Goal: Task Accomplishment & Management: Manage account settings

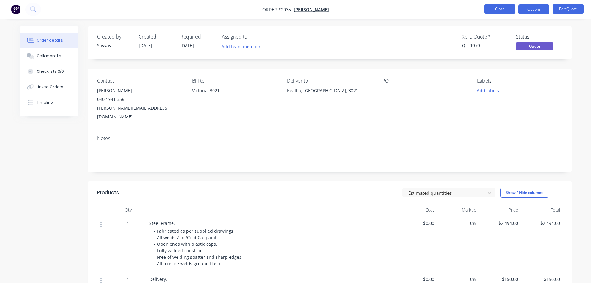
click at [513, 11] on button "Close" at bounding box center [499, 8] width 31 height 9
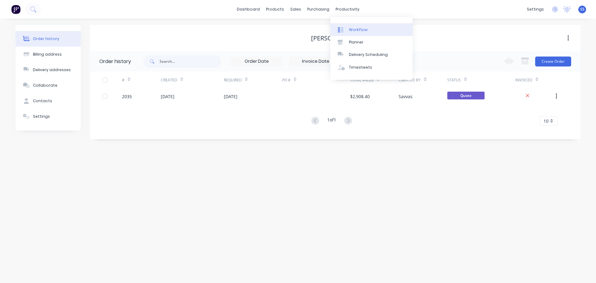
click at [354, 28] on div "Workflow" at bounding box center [358, 30] width 19 height 6
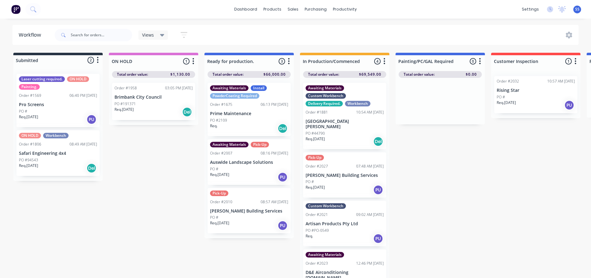
click at [178, 103] on div "PO #191371" at bounding box center [154, 104] width 78 height 6
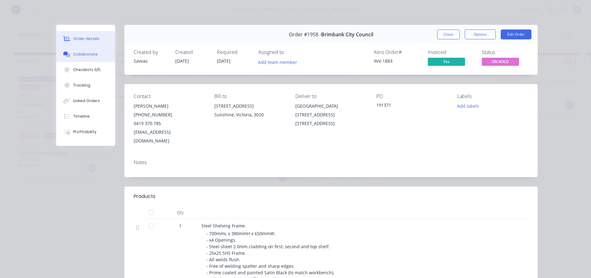
click at [83, 49] on button "Collaborate" at bounding box center [85, 55] width 59 height 16
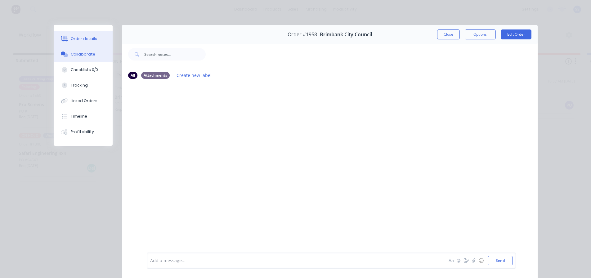
click at [89, 40] on div "Order details" at bounding box center [84, 39] width 26 height 6
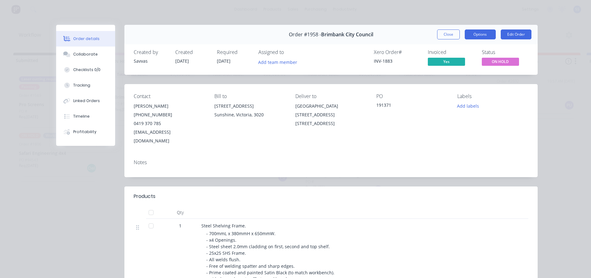
click at [485, 35] on button "Options" at bounding box center [480, 34] width 31 height 10
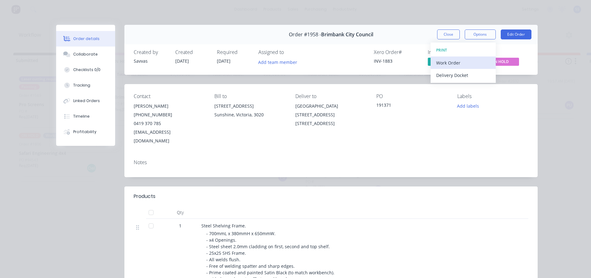
click at [470, 65] on div "Work Order" at bounding box center [463, 62] width 54 height 9
click at [465, 70] on button "Standard" at bounding box center [463, 75] width 65 height 12
click at [447, 36] on button "Close" at bounding box center [448, 34] width 23 height 10
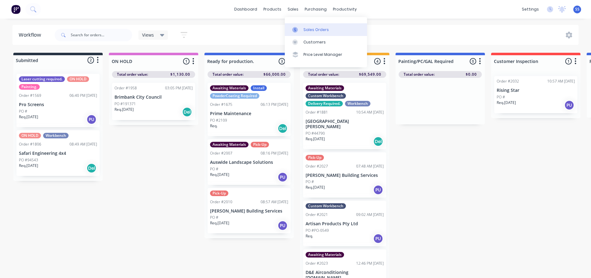
click at [299, 24] on link "Sales Orders" at bounding box center [326, 29] width 82 height 12
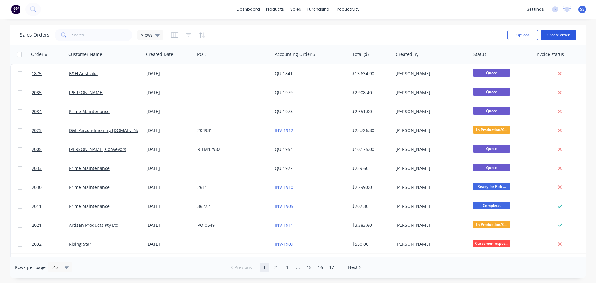
click at [555, 39] on button "Create order" at bounding box center [558, 35] width 35 height 10
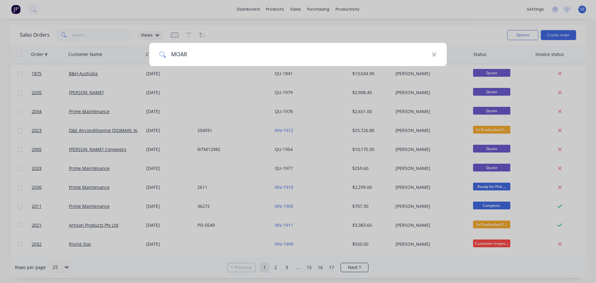
type input "MOAR"
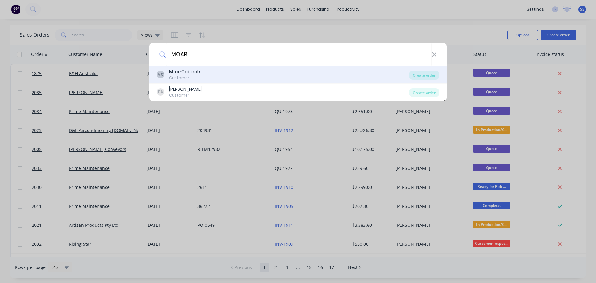
click at [283, 78] on div "MC Moar Cabinets Customer" at bounding box center [283, 75] width 252 height 12
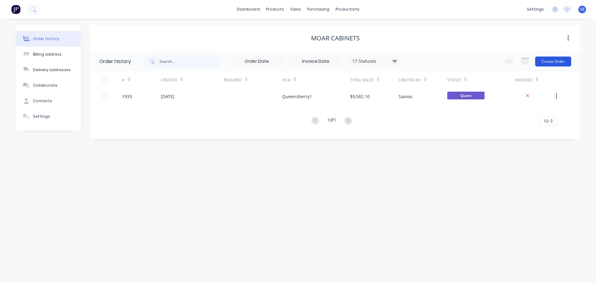
click at [551, 60] on button "Create Order" at bounding box center [553, 61] width 36 height 10
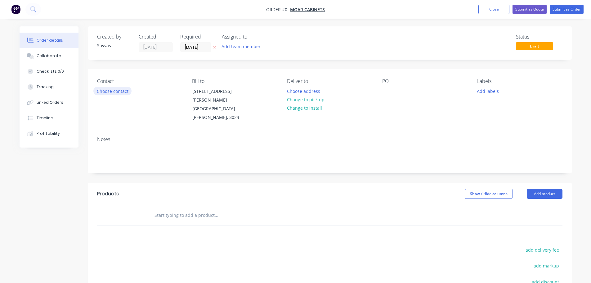
click at [122, 89] on button "Choose contact" at bounding box center [112, 91] width 38 height 8
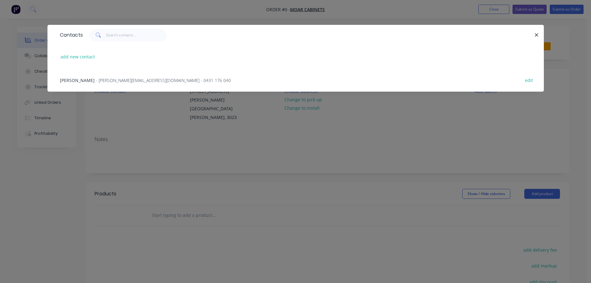
click at [246, 77] on div "Paul Amato - [EMAIL_ADDRESS][DOMAIN_NAME] - 0431 176 040 edit" at bounding box center [296, 79] width 478 height 23
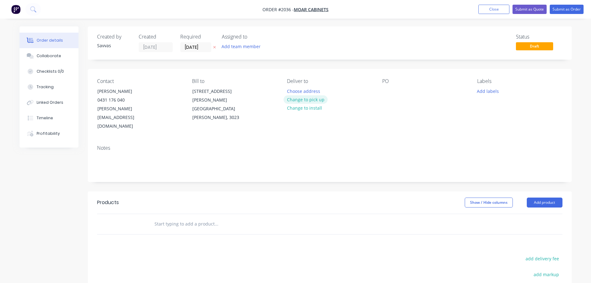
click at [304, 102] on button "Change to pick up" at bounding box center [306, 99] width 44 height 8
click at [531, 197] on button "Add product" at bounding box center [545, 202] width 36 height 10
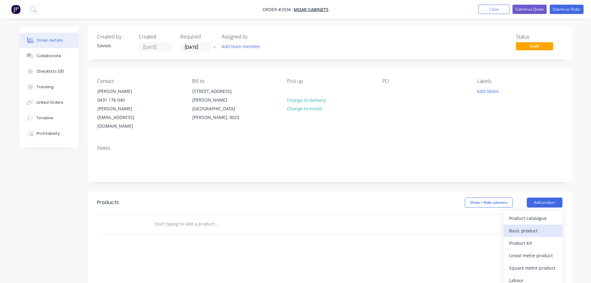
click at [532, 226] on div "Basic product" at bounding box center [533, 230] width 48 height 9
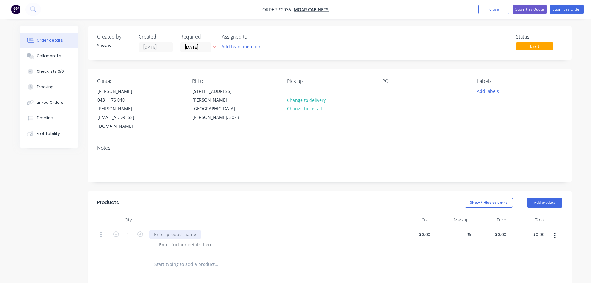
click at [173, 230] on div at bounding box center [175, 234] width 52 height 9
click at [191, 240] on div at bounding box center [185, 244] width 63 height 9
click at [502, 230] on input "0" at bounding box center [502, 234] width 14 height 9
type input "$337.00"
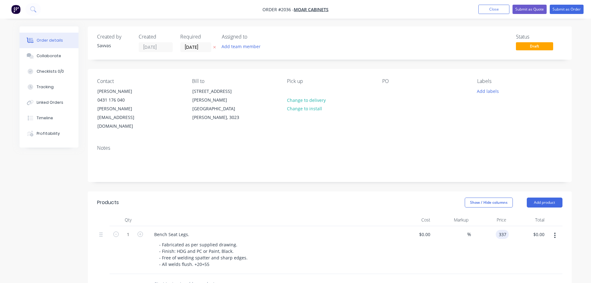
type input "$337.00"
click at [344, 192] on header "Products Show / Hide columns Add product" at bounding box center [330, 202] width 484 height 22
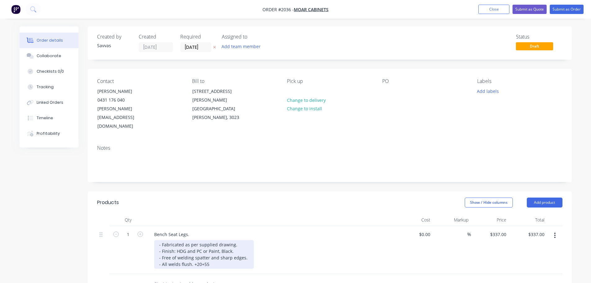
click at [210, 246] on div "- Fabricated as per supplied drawing. - Finish: HDG and PC or Paint, Black. - F…" at bounding box center [204, 254] width 100 height 29
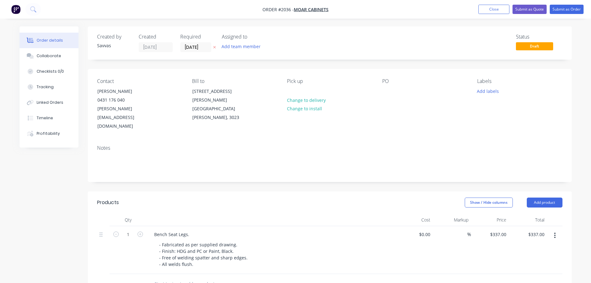
click at [268, 194] on header "Products Show / Hide columns Add product" at bounding box center [330, 202] width 484 height 22
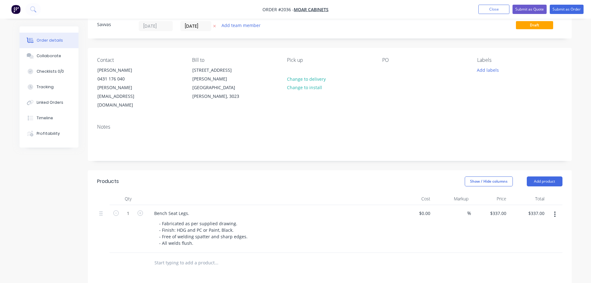
scroll to position [31, 0]
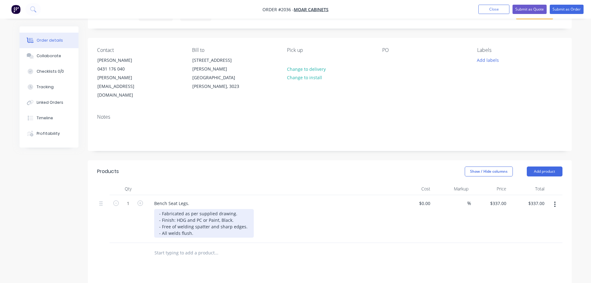
click at [211, 217] on div "- Fabricated as per supplied drawing. - Finish: HDG and PC or Paint, Black. - F…" at bounding box center [204, 223] width 100 height 29
click at [162, 219] on div "- Fabricated as per supplied drawing. - Finish: HDG and PC or Paint, Black. - F…" at bounding box center [213, 226] width 118 height 35
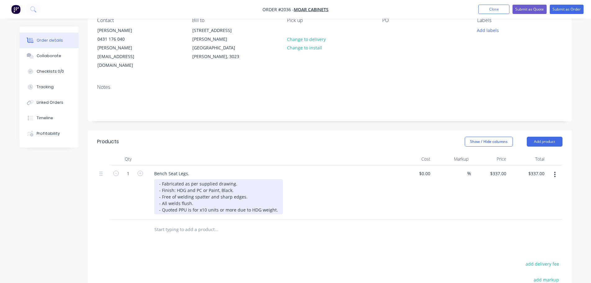
scroll to position [0, 0]
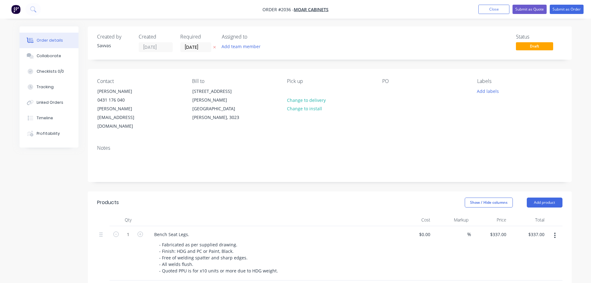
click at [216, 47] on button "button" at bounding box center [214, 47] width 7 height 7
click at [526, 6] on button "Submit as Quote" at bounding box center [530, 9] width 34 height 9
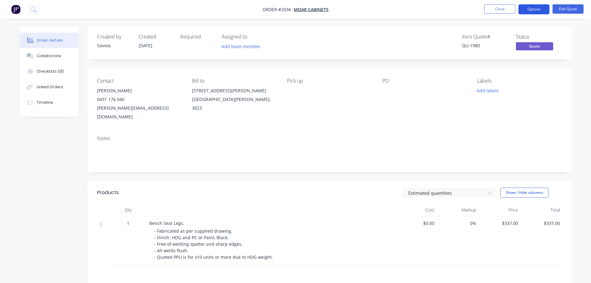
click at [528, 13] on button "Options" at bounding box center [534, 9] width 31 height 10
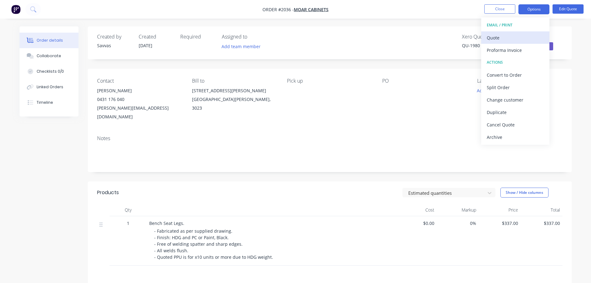
click at [511, 40] on div "Quote" at bounding box center [515, 37] width 57 height 9
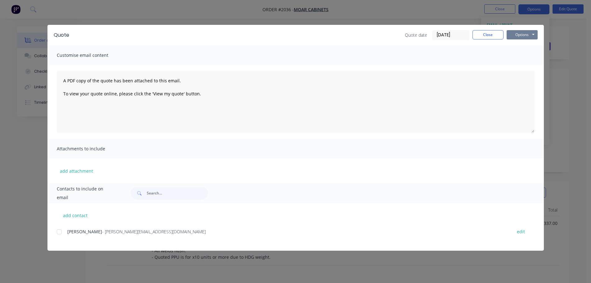
click at [527, 36] on button "Options" at bounding box center [522, 34] width 31 height 9
click at [521, 53] on button "Print" at bounding box center [527, 56] width 40 height 10
click at [482, 32] on button "Close" at bounding box center [488, 34] width 31 height 9
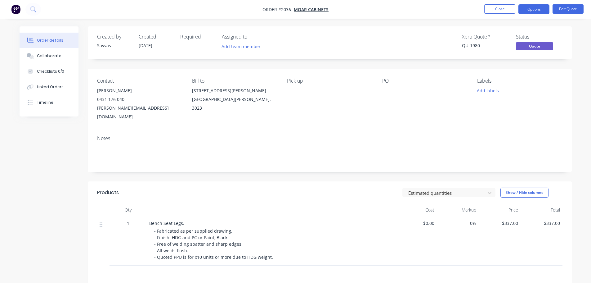
click at [484, 13] on ul "Close Options Edit Quote" at bounding box center [534, 9] width 114 height 10
click at [485, 11] on button "Close" at bounding box center [499, 8] width 31 height 9
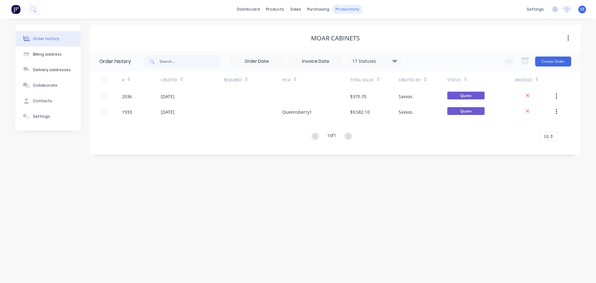
click at [351, 14] on div "productivity" at bounding box center [347, 9] width 30 height 9
click at [351, 20] on div "Workflow Planner Delivery Scheduling Timesheets" at bounding box center [371, 48] width 82 height 63
click at [351, 24] on link "Workflow" at bounding box center [371, 29] width 82 height 12
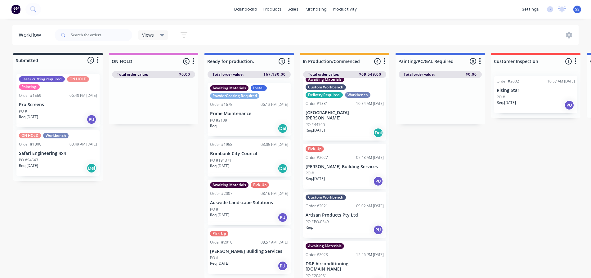
click at [266, 122] on div "PO #2109" at bounding box center [249, 121] width 78 height 6
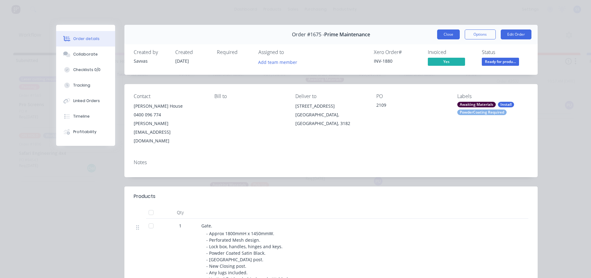
click at [445, 36] on button "Close" at bounding box center [448, 34] width 23 height 10
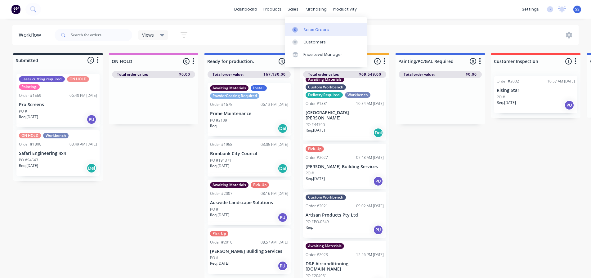
click at [305, 25] on link "Sales Orders" at bounding box center [326, 29] width 82 height 12
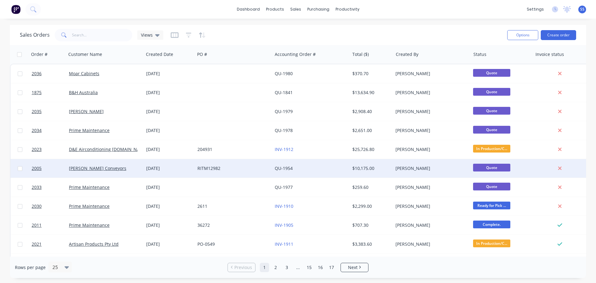
click at [266, 164] on div "RITM12982" at bounding box center [233, 168] width 77 height 19
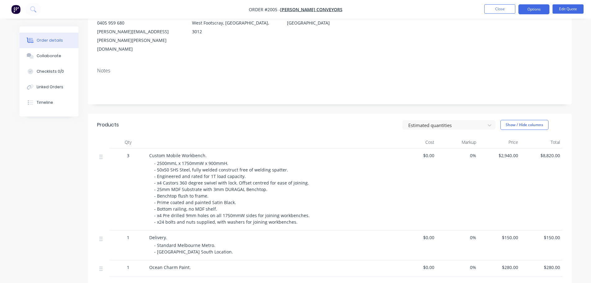
scroll to position [93, 0]
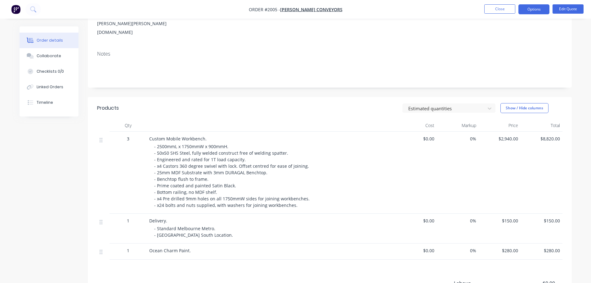
click at [416, 97] on header "Products Estimated quantities Show / Hide columns" at bounding box center [330, 108] width 484 height 22
click at [417, 104] on div at bounding box center [445, 108] width 74 height 8
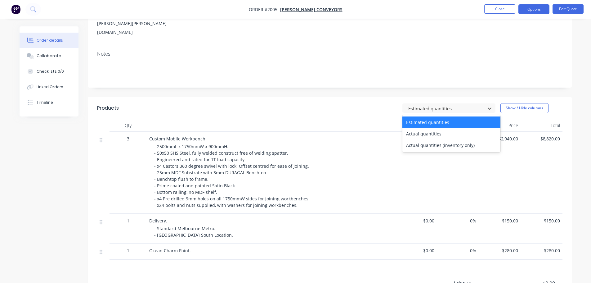
click at [371, 103] on div "3 results available. Use Up and Down to choose options, press Enter to select t…" at bounding box center [379, 108] width 367 height 10
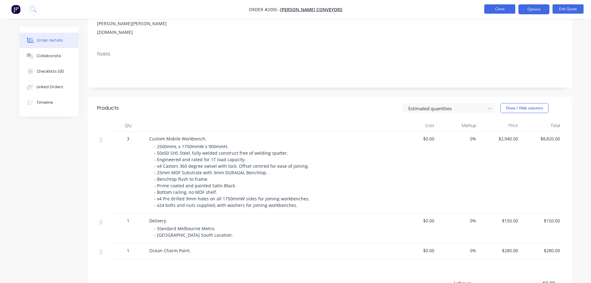
click at [508, 10] on button "Close" at bounding box center [499, 8] width 31 height 9
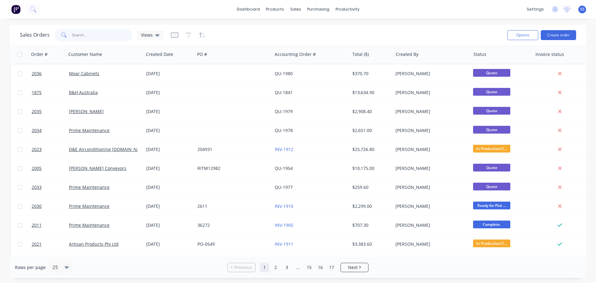
click at [99, 37] on input "text" at bounding box center [102, 35] width 61 height 12
type input "prime"
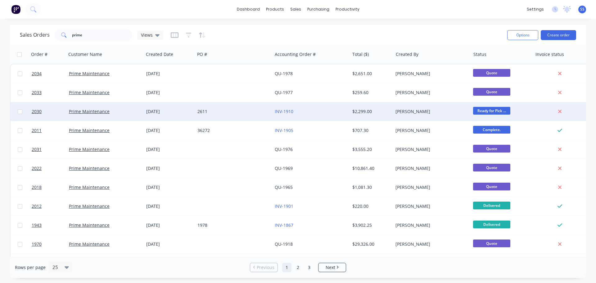
click at [240, 114] on div "2611" at bounding box center [231, 111] width 69 height 6
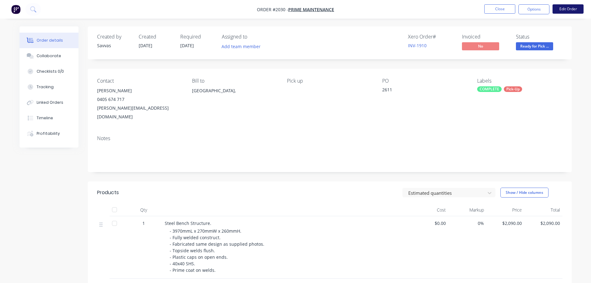
click at [557, 8] on button "Edit Order" at bounding box center [568, 8] width 31 height 9
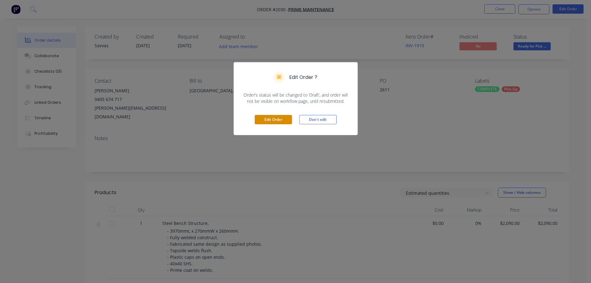
click at [280, 122] on button "Edit Order" at bounding box center [273, 119] width 37 height 9
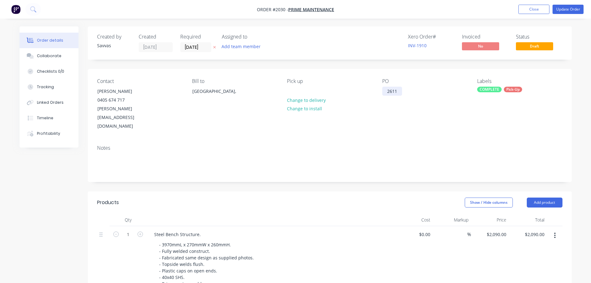
click at [400, 89] on div "2611" at bounding box center [392, 91] width 20 height 9
paste div
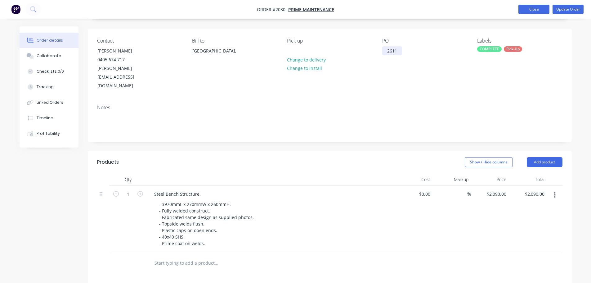
scroll to position [31, 0]
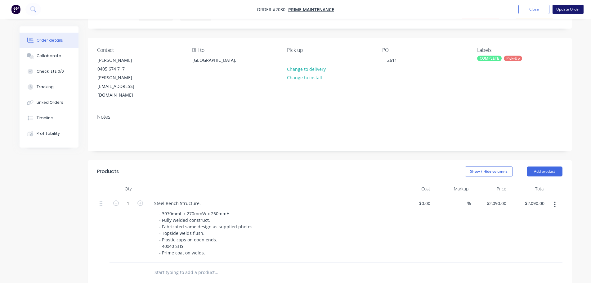
click at [560, 8] on button "Update Order" at bounding box center [568, 9] width 31 height 9
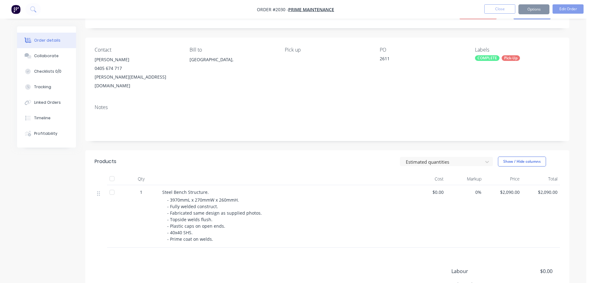
scroll to position [0, 0]
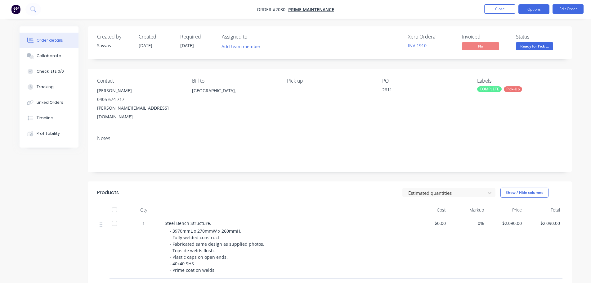
click at [537, 13] on button "Options" at bounding box center [534, 9] width 31 height 10
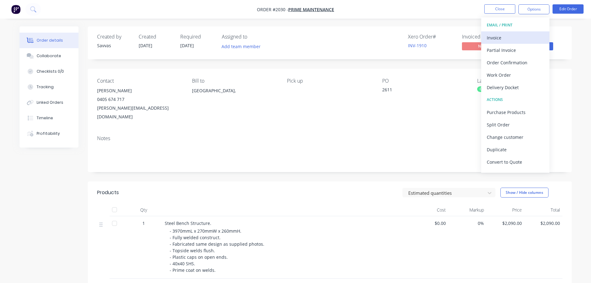
click at [515, 39] on div "Invoice" at bounding box center [515, 37] width 57 height 9
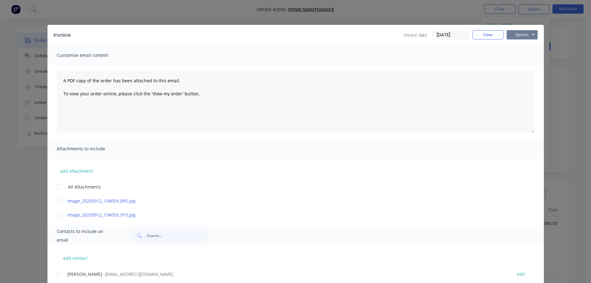
click at [524, 37] on button "Options" at bounding box center [522, 34] width 31 height 9
click at [523, 53] on button "Print" at bounding box center [527, 56] width 40 height 10
